Goal: Find specific page/section

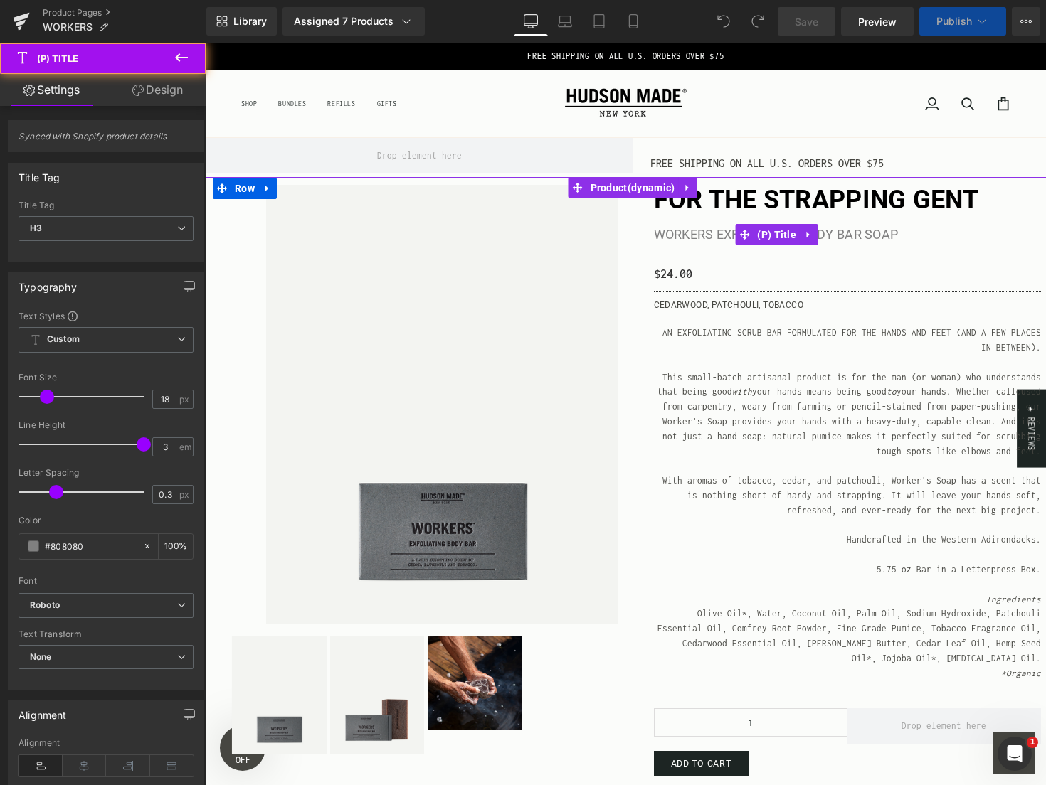
click at [887, 245] on link "Workers Exfoliating Body Bar Soap" at bounding box center [776, 235] width 245 height 38
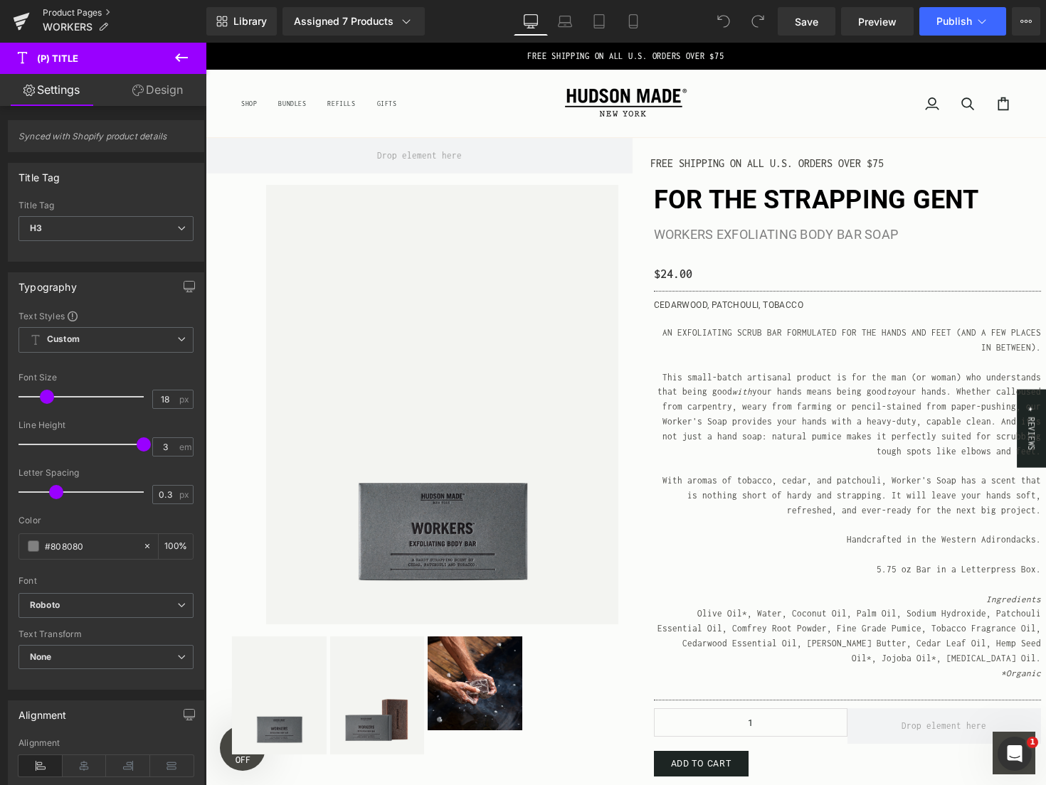
click at [65, 12] on link "Product Pages" at bounding box center [125, 12] width 164 height 11
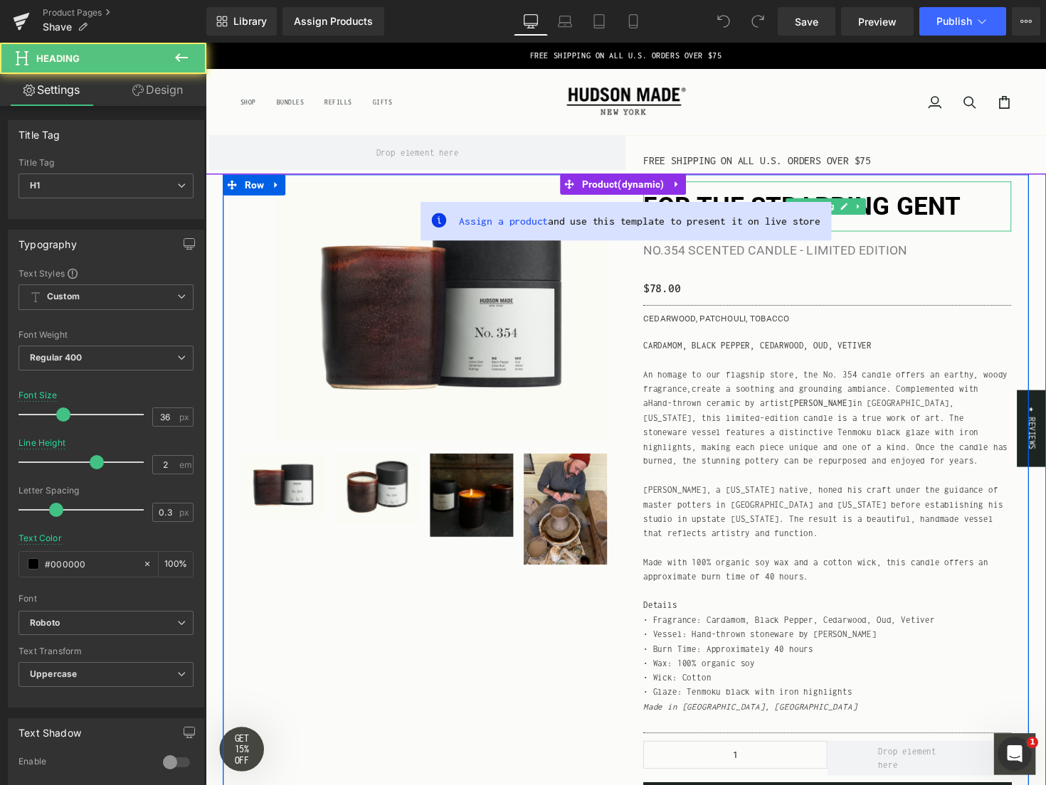
click at [894, 209] on b "FOR THE STRAPPING GENT" at bounding box center [816, 211] width 325 height 30
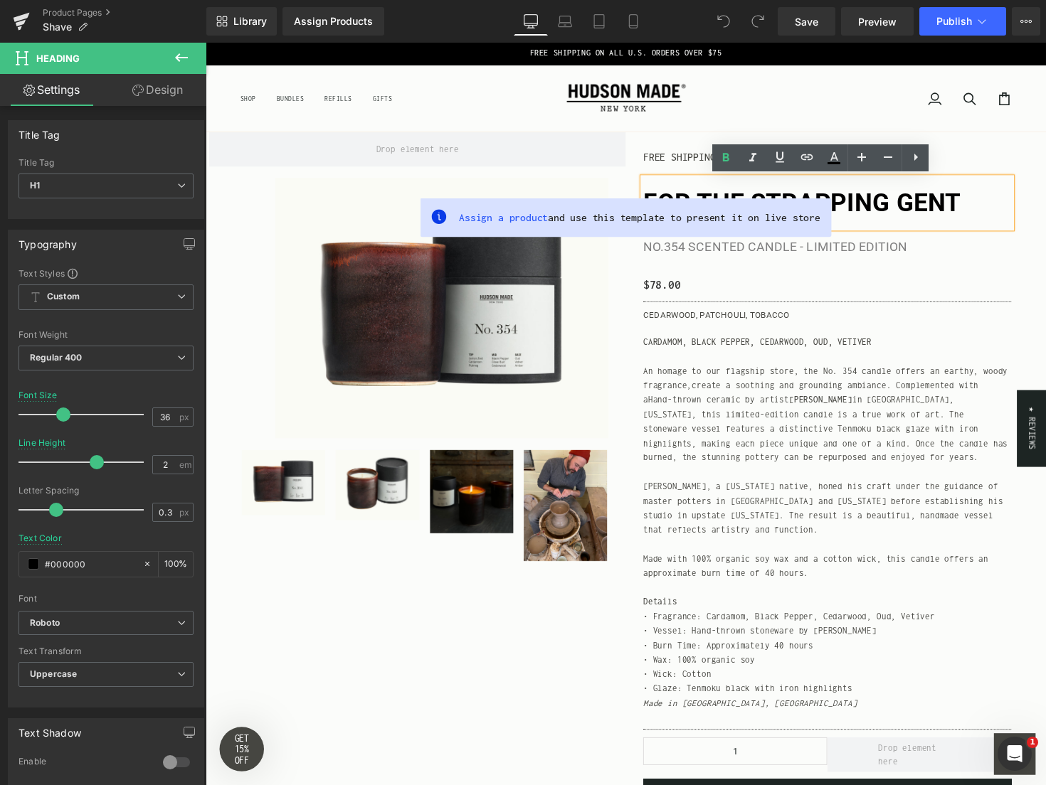
scroll to position [2, 0]
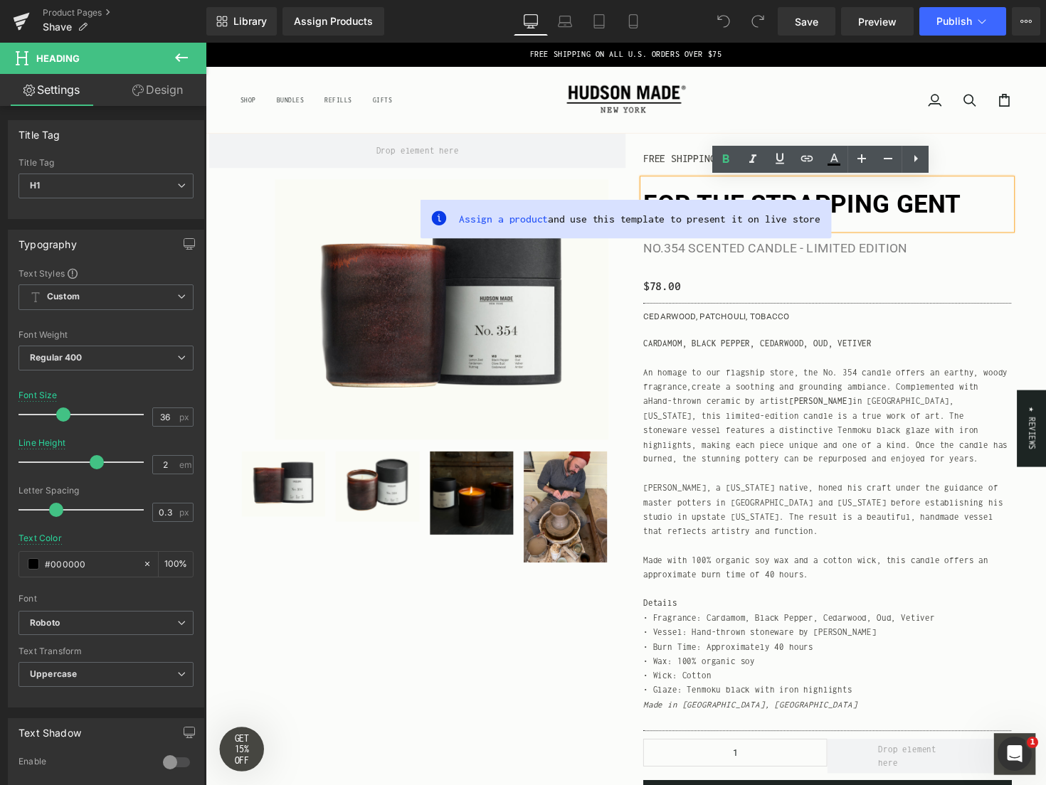
click at [924, 221] on b "FOR THE STRAPPING GENT" at bounding box center [816, 209] width 325 height 30
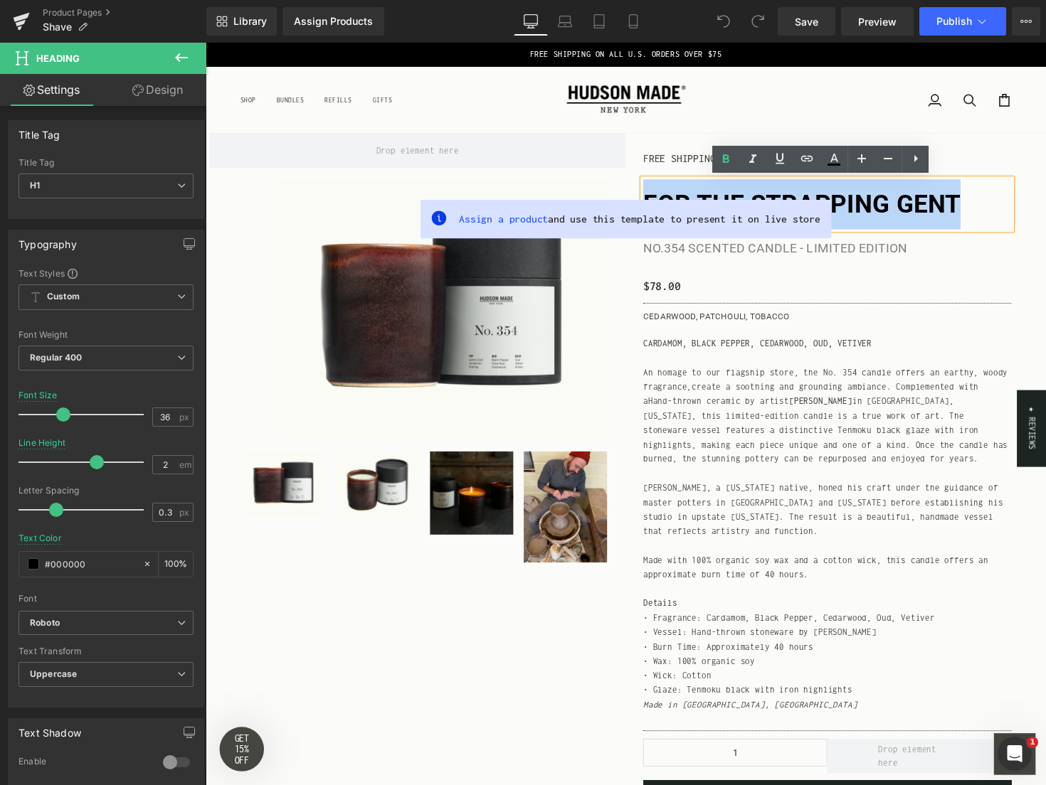
drag, startPoint x: 997, startPoint y: 203, endPoint x: 652, endPoint y: 202, distance: 345.8
click at [654, 202] on h1 "FOR THE STRAPPING GENT" at bounding box center [842, 208] width 377 height 51
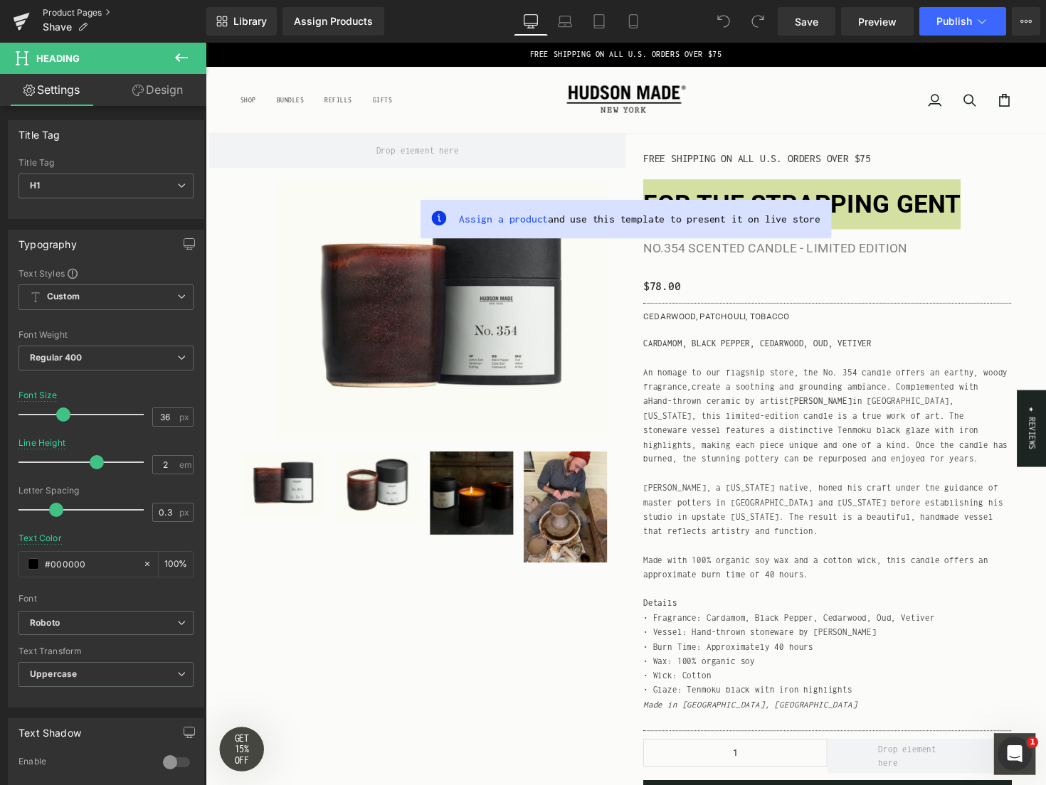
click at [63, 14] on link "Product Pages" at bounding box center [125, 12] width 164 height 11
